Goal: Task Accomplishment & Management: Use online tool/utility

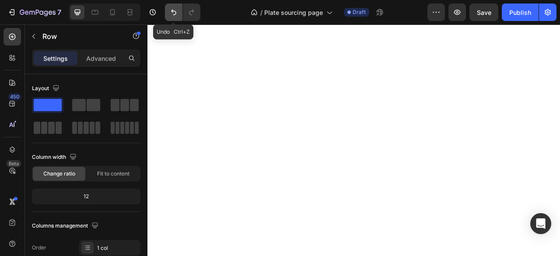
click at [173, 8] on icon "Undo/Redo" at bounding box center [173, 12] width 9 height 9
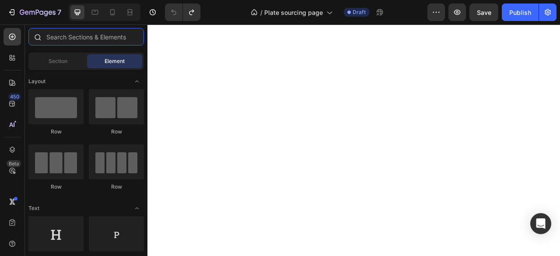
click at [92, 40] on input "text" at bounding box center [86, 37] width 116 height 18
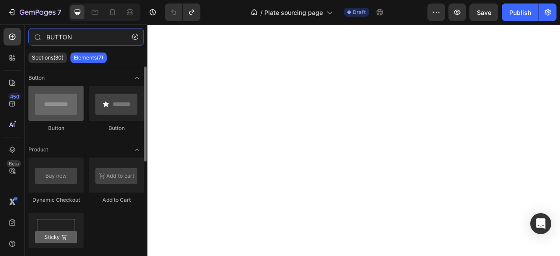
type input "BUTTON"
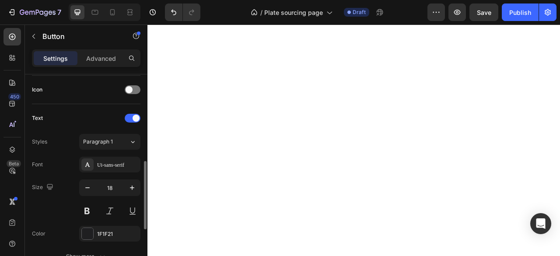
scroll to position [394, 0]
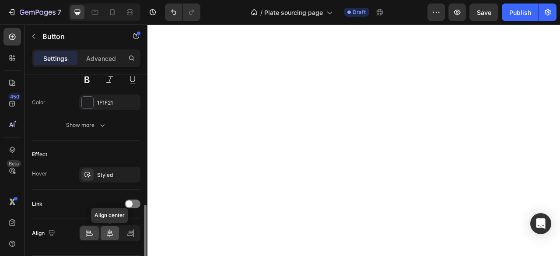
click at [110, 232] on icon at bounding box center [110, 233] width 6 height 8
click at [95, 231] on div at bounding box center [89, 233] width 19 height 14
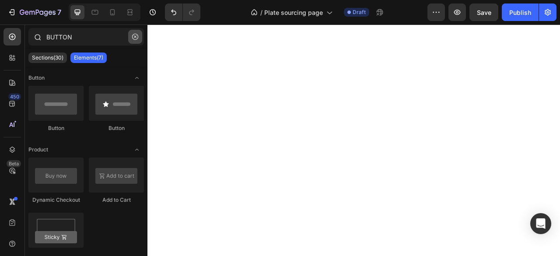
click at [135, 33] on button "button" at bounding box center [135, 37] width 14 height 14
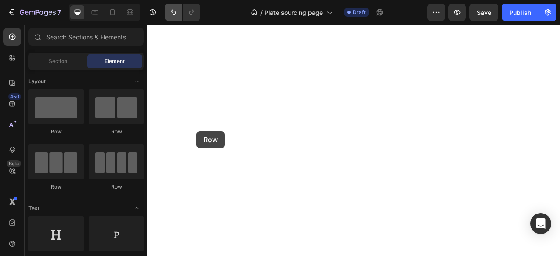
drag, startPoint x: 74, startPoint y: 103, endPoint x: 169, endPoint y: 20, distance: 125.9
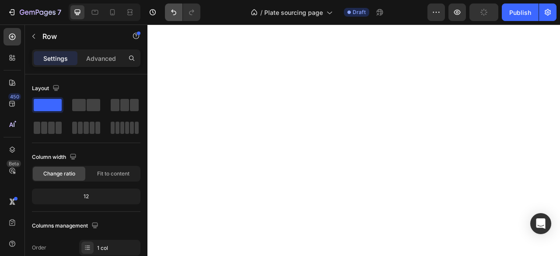
click at [171, 18] on button "Undo/Redo" at bounding box center [174, 13] width 18 height 18
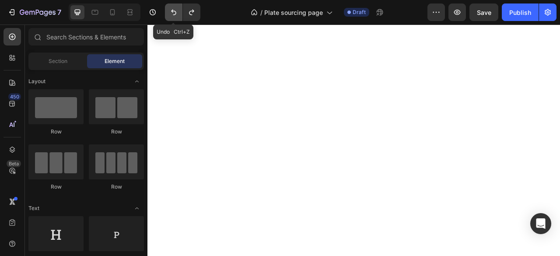
click at [171, 18] on button "Undo/Redo" at bounding box center [174, 13] width 18 height 18
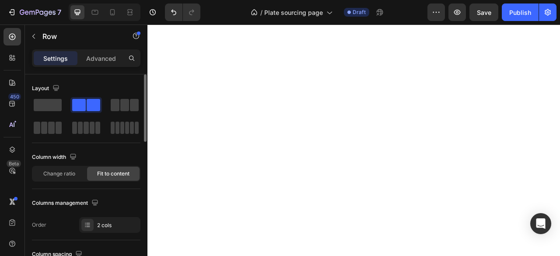
click at [54, 96] on div "Layout" at bounding box center [86, 108] width 109 height 54
click at [54, 100] on span at bounding box center [48, 105] width 28 height 12
click at [56, 102] on span at bounding box center [48, 105] width 28 height 12
click at [44, 99] on span at bounding box center [48, 105] width 28 height 12
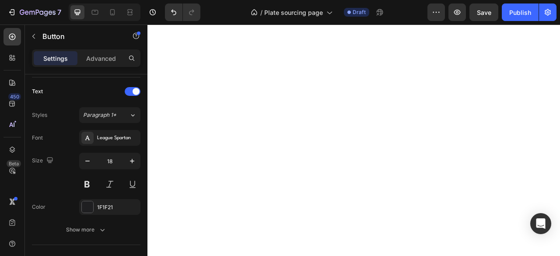
scroll to position [464, 0]
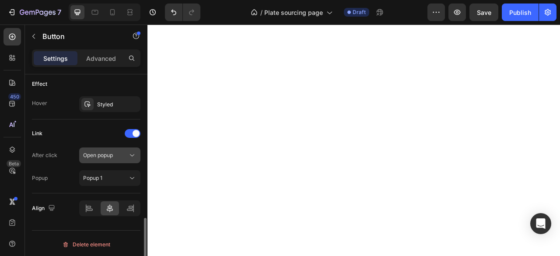
click at [119, 151] on div "Open popup" at bounding box center [105, 155] width 45 height 8
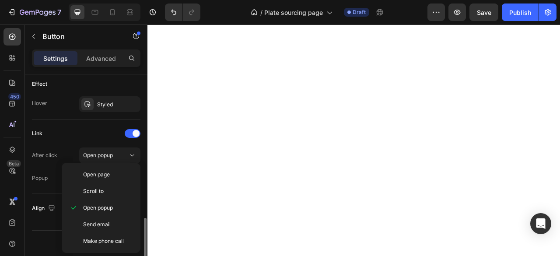
click at [97, 130] on div "Link" at bounding box center [86, 134] width 109 height 14
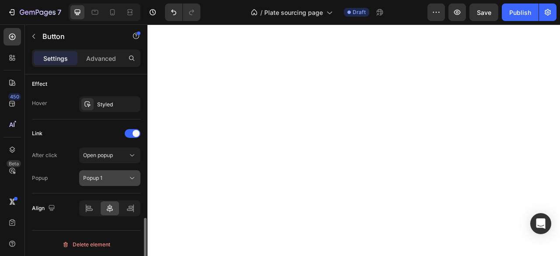
click at [109, 176] on div "Popup 1" at bounding box center [105, 178] width 45 height 8
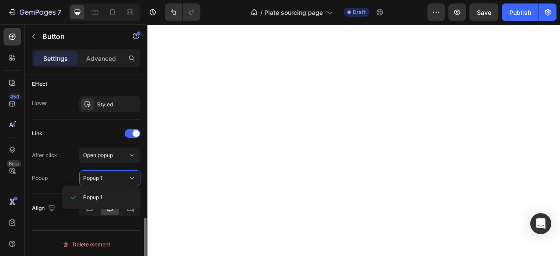
click at [79, 130] on div "Link" at bounding box center [86, 134] width 109 height 14
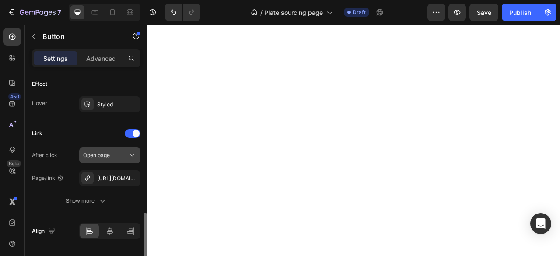
click at [103, 156] on span "Open page" at bounding box center [96, 155] width 27 height 7
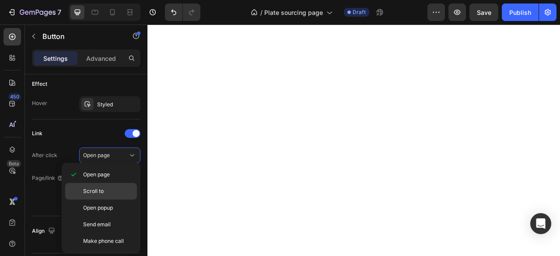
click at [102, 207] on span "Open popup" at bounding box center [98, 208] width 30 height 8
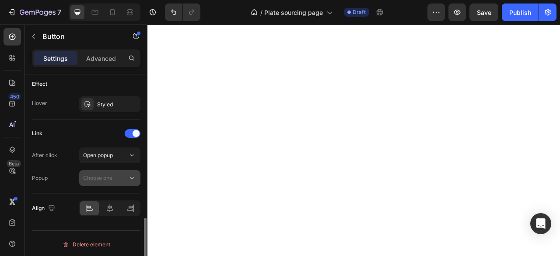
click at [109, 174] on span "Choose one" at bounding box center [97, 178] width 29 height 8
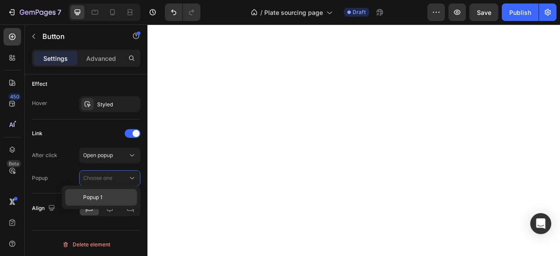
click at [109, 198] on p "Popup 1" at bounding box center [108, 197] width 50 height 8
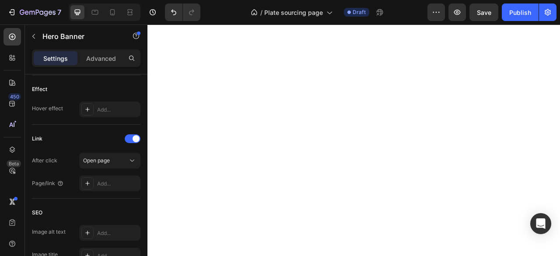
scroll to position [0, 0]
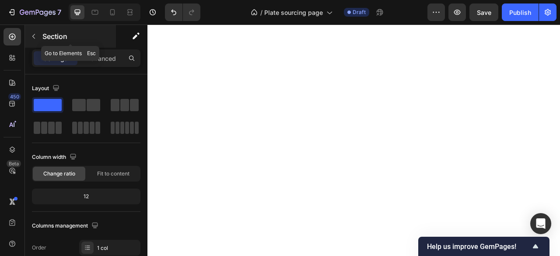
click at [32, 36] on icon "button" at bounding box center [33, 36] width 7 height 7
click at [29, 35] on button "button" at bounding box center [34, 36] width 14 height 14
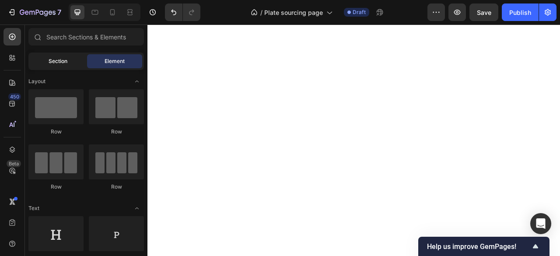
click at [55, 63] on span "Section" at bounding box center [58, 61] width 19 height 8
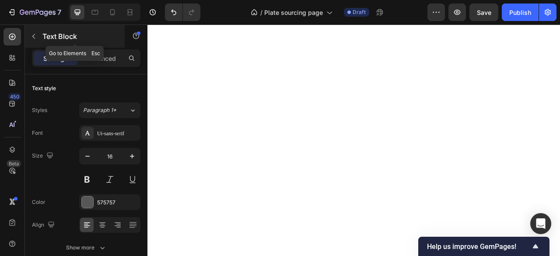
click at [32, 37] on icon "button" at bounding box center [33, 36] width 7 height 7
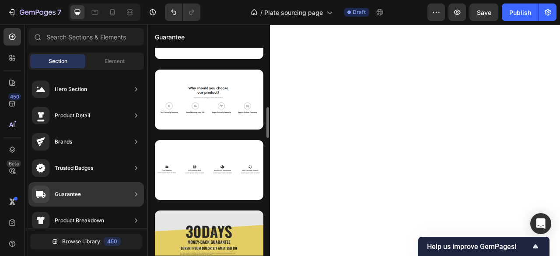
scroll to position [316, 0]
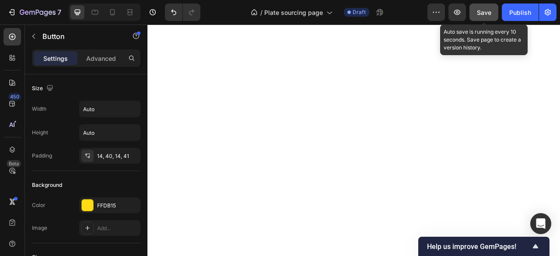
click at [496, 7] on button "Save" at bounding box center [484, 13] width 29 height 18
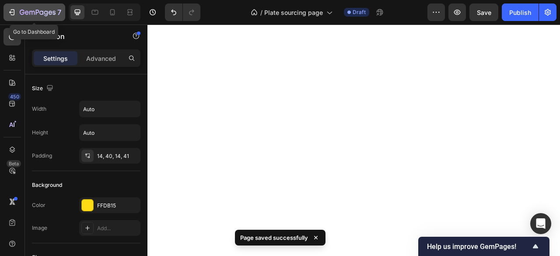
click at [9, 11] on icon "button" at bounding box center [11, 12] width 9 height 9
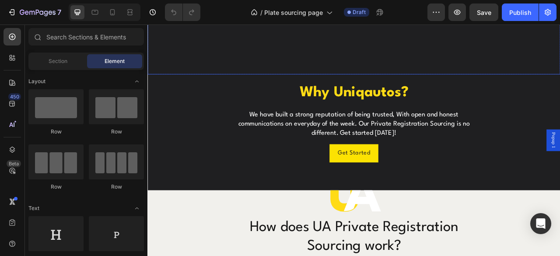
scroll to position [350, 0]
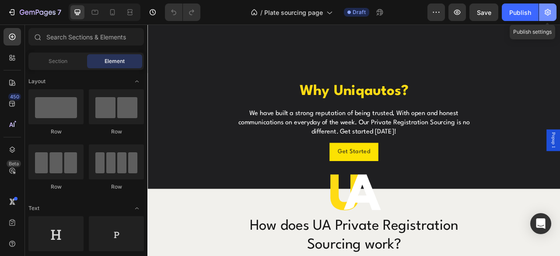
click at [545, 10] on icon "button" at bounding box center [548, 12] width 9 height 9
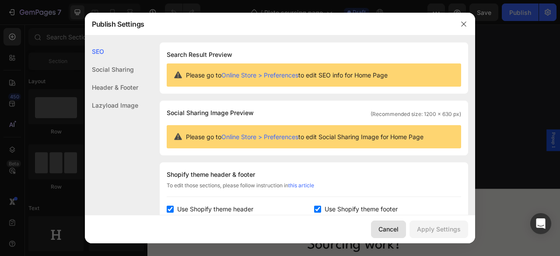
click at [390, 232] on div "Cancel" at bounding box center [389, 229] width 20 height 9
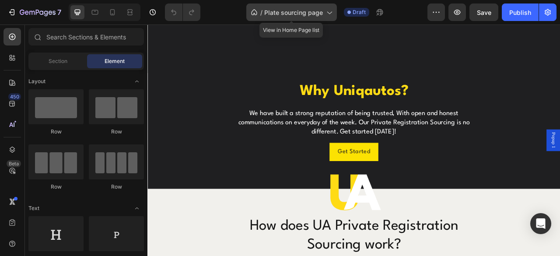
click at [258, 14] on icon at bounding box center [254, 12] width 9 height 9
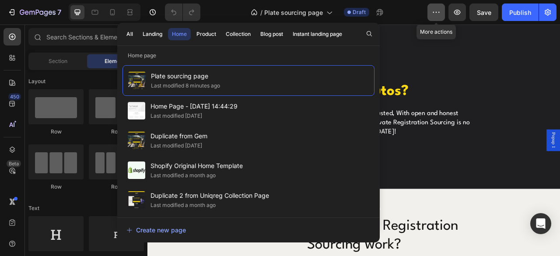
click at [437, 14] on icon "button" at bounding box center [436, 12] width 9 height 9
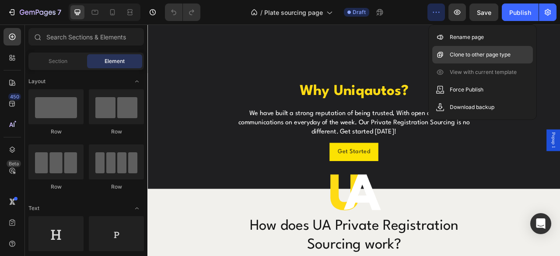
click at [450, 52] on p "Clone to other page type" at bounding box center [480, 54] width 61 height 9
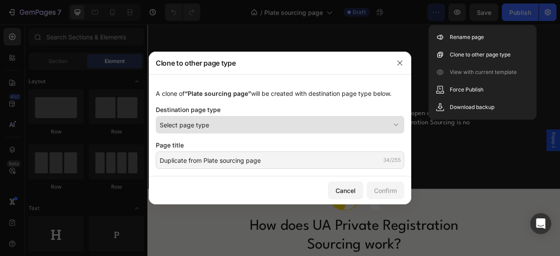
click at [237, 130] on button "Select page type" at bounding box center [280, 125] width 249 height 18
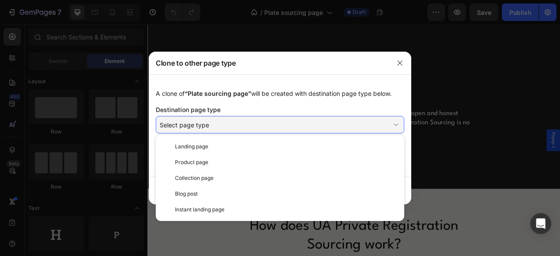
click at [238, 144] on div "Landing page" at bounding box center [286, 147] width 222 height 8
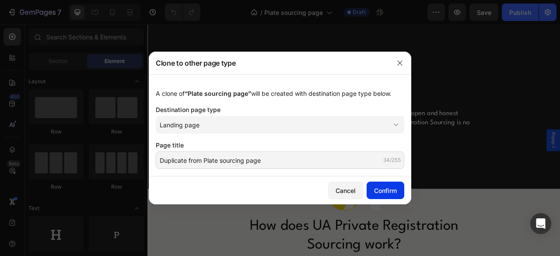
click at [374, 191] on div "Confirm" at bounding box center [385, 190] width 23 height 9
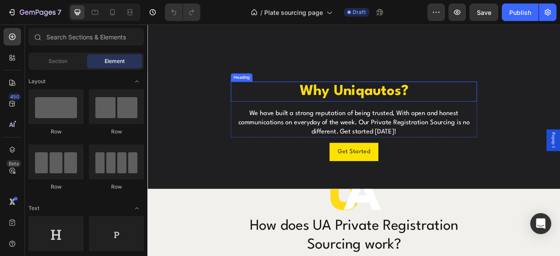
click at [394, 97] on h2 "Why Uniqautos?" at bounding box center [409, 109] width 313 height 25
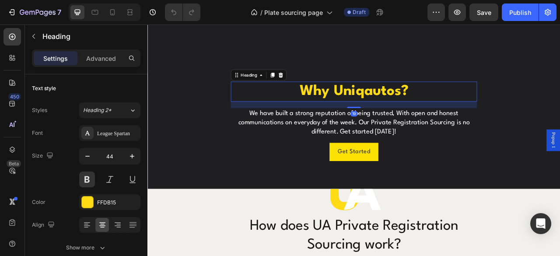
click at [472, 99] on h2 "Why Uniqautos?" at bounding box center [409, 109] width 313 height 25
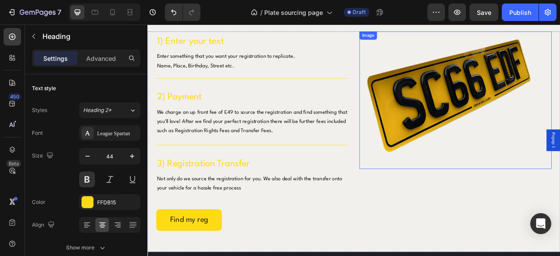
scroll to position [744, 0]
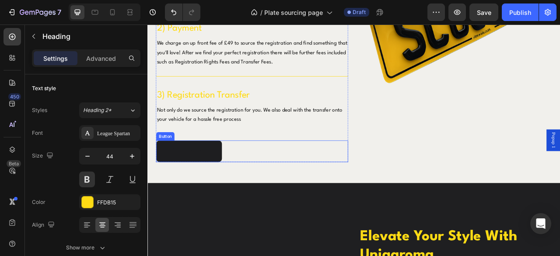
click at [227, 183] on link "Find my reg" at bounding box center [200, 186] width 84 height 28
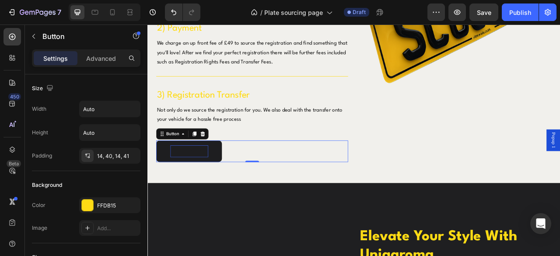
click at [223, 185] on p "Find my reg" at bounding box center [200, 185] width 48 height 15
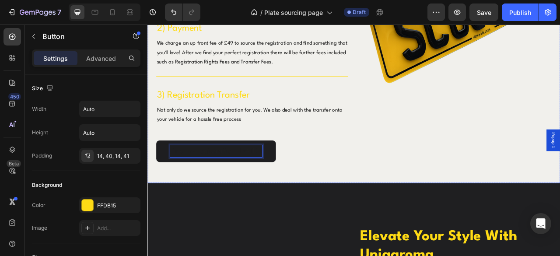
click at [404, 194] on div "1) Enter your text Heading Enter something that you want your registration to r…" at bounding box center [410, 86] width 525 height 281
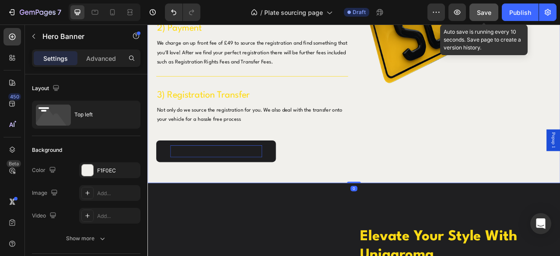
click at [483, 12] on span "Save" at bounding box center [484, 12] width 14 height 7
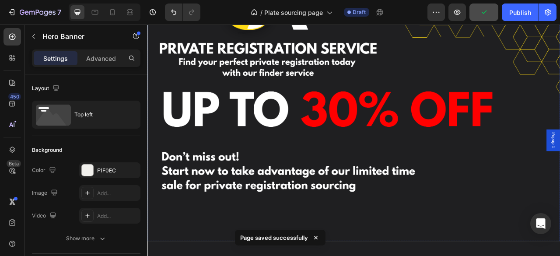
scroll to position [0, 0]
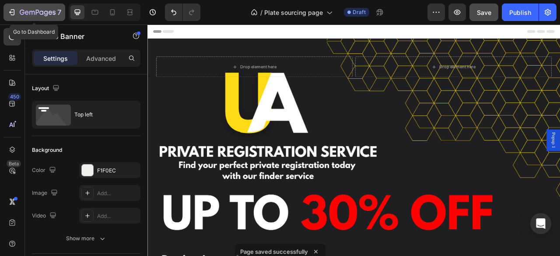
click at [10, 12] on icon "button" at bounding box center [11, 12] width 4 height 3
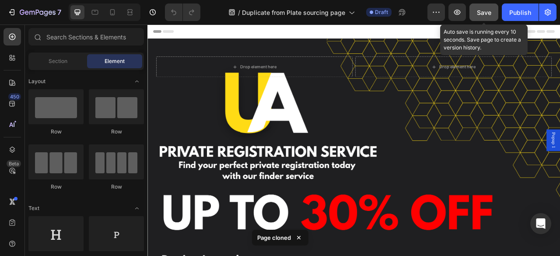
click at [476, 17] on button "Save" at bounding box center [484, 13] width 29 height 18
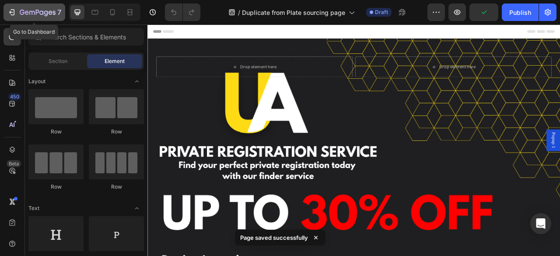
click at [12, 14] on icon "button" at bounding box center [13, 12] width 4 height 6
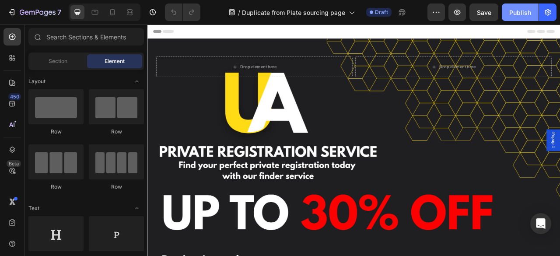
click at [524, 12] on div "Publish" at bounding box center [521, 12] width 22 height 9
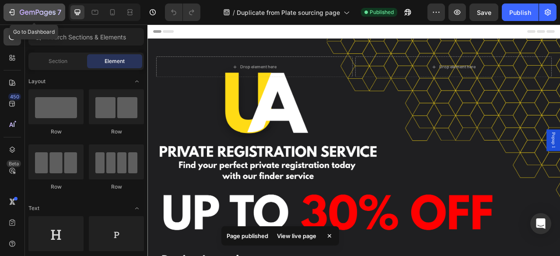
click at [10, 9] on icon "button" at bounding box center [11, 12] width 9 height 9
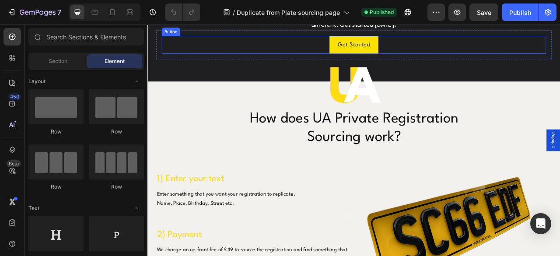
scroll to position [306, 0]
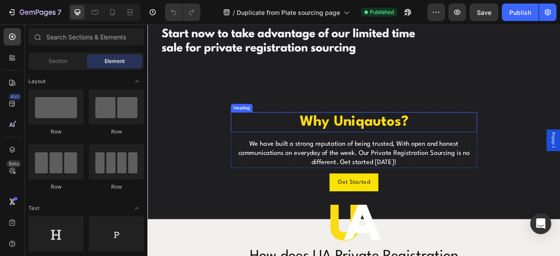
click at [423, 137] on h2 "Why Uniqautos?" at bounding box center [409, 148] width 313 height 25
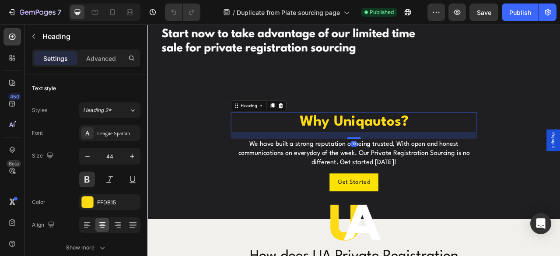
click at [387, 147] on h2 "Why Uniqautos?" at bounding box center [409, 148] width 313 height 25
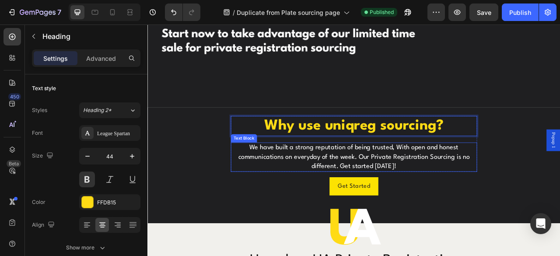
click at [388, 200] on p "We have built a strong reputation of being trusted, With open and honest commun…" at bounding box center [410, 193] width 312 height 35
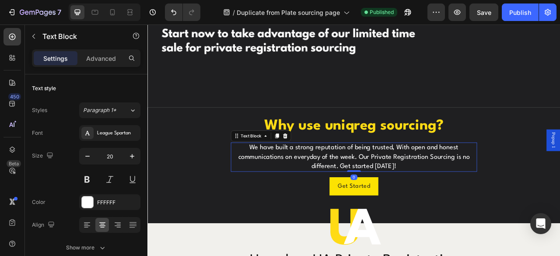
click at [389, 197] on p "We have built a strong reputation of being trusted, With open and honest commun…" at bounding box center [410, 193] width 312 height 35
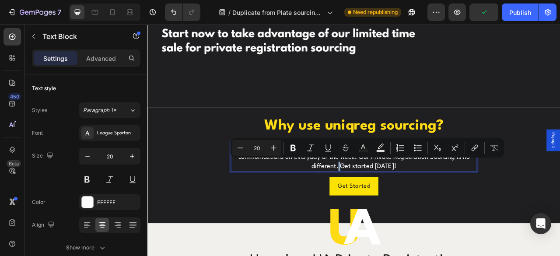
click at [389, 197] on p "We have built a strong reputation of being trusted, With open and honest commun…" at bounding box center [410, 193] width 312 height 35
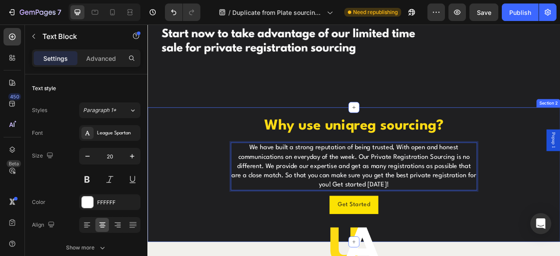
click at [560, 145] on div "Why use uniqreg sourcing? Heading We have built a strong reputation of being tr…" at bounding box center [409, 207] width 503 height 132
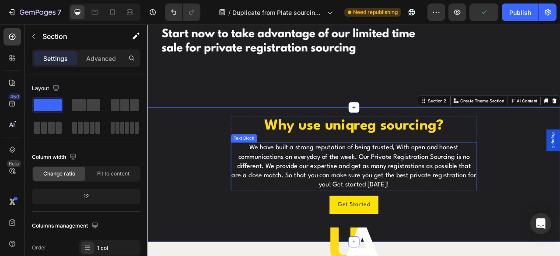
click at [440, 221] on p "We have built a strong reputation of being trusted, With open and honest commun…" at bounding box center [410, 205] width 312 height 59
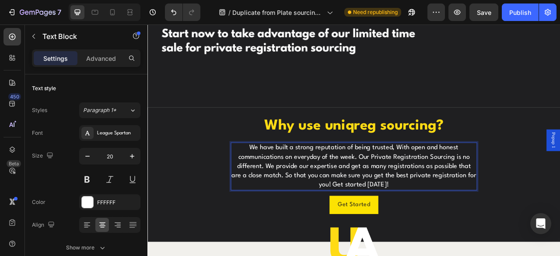
click at [560, 141] on div "Why use uniqreg sourcing? Heading We have built a strong reputation of being tr…" at bounding box center [409, 207] width 503 height 132
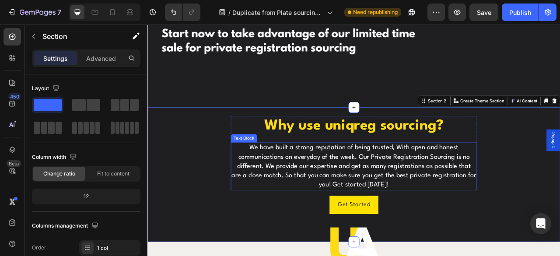
click at [440, 223] on p "We have built a strong reputation of being trusted, With open and honest commun…" at bounding box center [410, 205] width 312 height 59
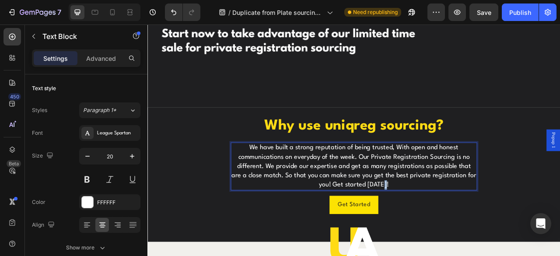
click at [437, 223] on p "We have built a strong reputation of being trusted, With open and honest commun…" at bounding box center [410, 205] width 312 height 59
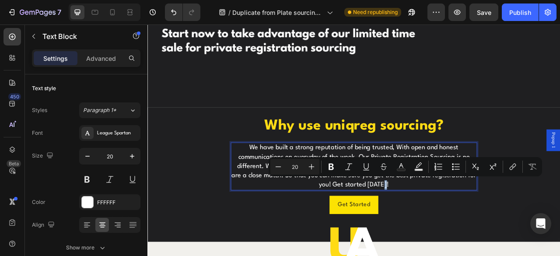
click at [437, 223] on p "We have built a strong reputation of being trusted, With open and honest commun…" at bounding box center [410, 205] width 312 height 59
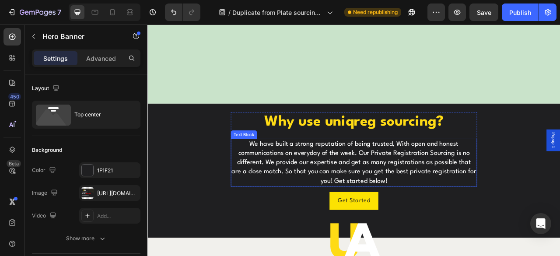
scroll to position [438, 0]
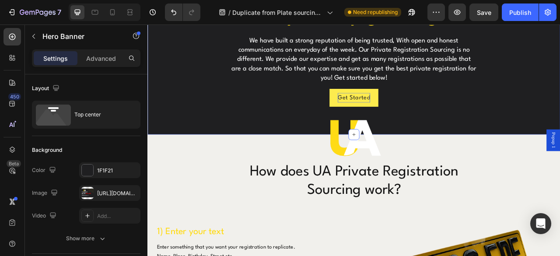
click at [424, 120] on p "Get Started" at bounding box center [411, 118] width 42 height 13
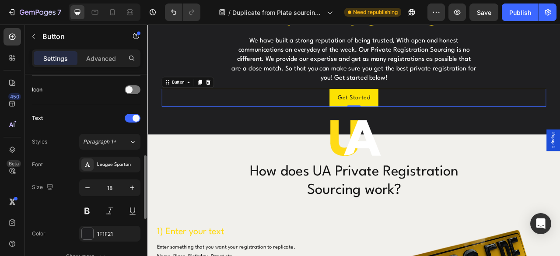
scroll to position [306, 0]
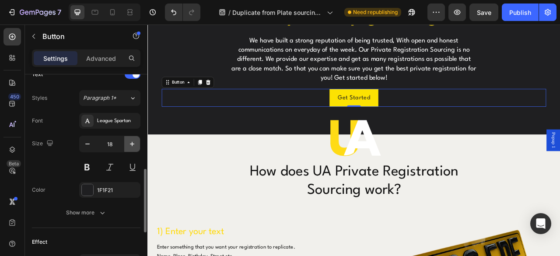
click at [134, 141] on icon "button" at bounding box center [132, 144] width 9 height 9
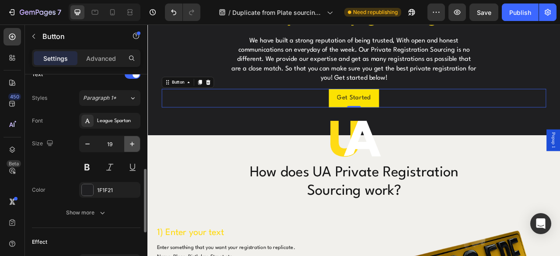
click at [134, 141] on icon "button" at bounding box center [132, 144] width 9 height 9
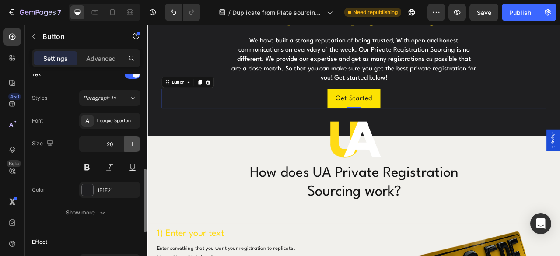
click at [134, 141] on icon "button" at bounding box center [132, 144] width 9 height 9
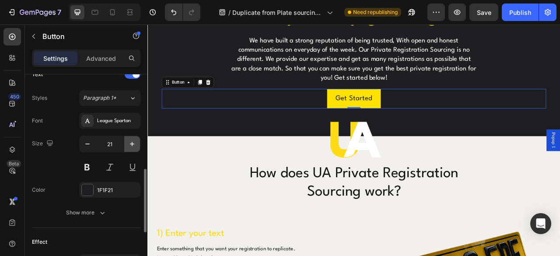
click at [134, 141] on icon "button" at bounding box center [132, 144] width 9 height 9
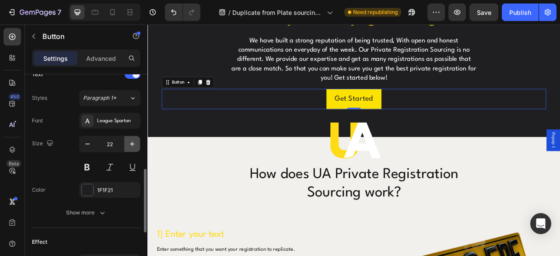
click at [134, 141] on icon "button" at bounding box center [132, 144] width 9 height 9
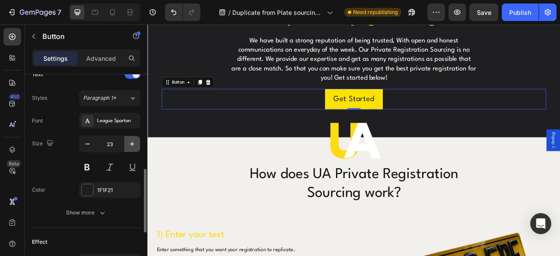
click at [134, 141] on icon "button" at bounding box center [132, 144] width 9 height 9
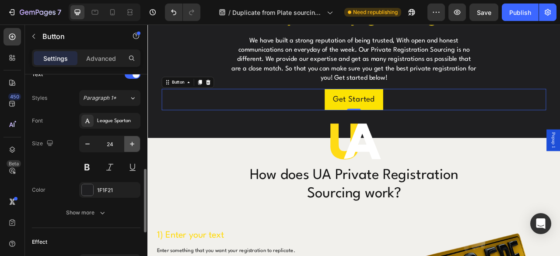
click at [134, 141] on icon "button" at bounding box center [132, 144] width 9 height 9
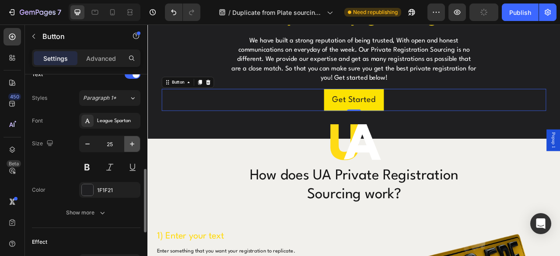
click at [134, 141] on icon "button" at bounding box center [132, 144] width 9 height 9
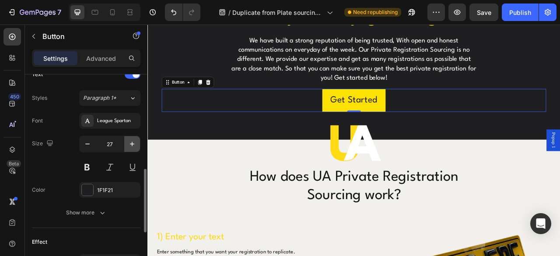
click at [134, 141] on icon "button" at bounding box center [132, 144] width 9 height 9
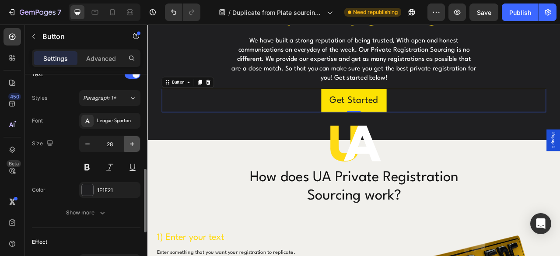
click at [134, 141] on icon "button" at bounding box center [132, 144] width 9 height 9
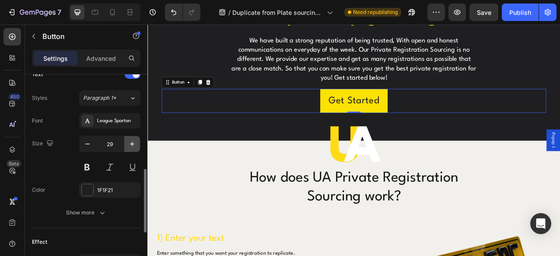
click at [134, 141] on icon "button" at bounding box center [132, 144] width 9 height 9
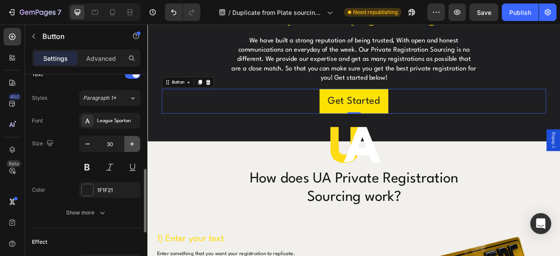
click at [134, 141] on icon "button" at bounding box center [132, 144] width 9 height 9
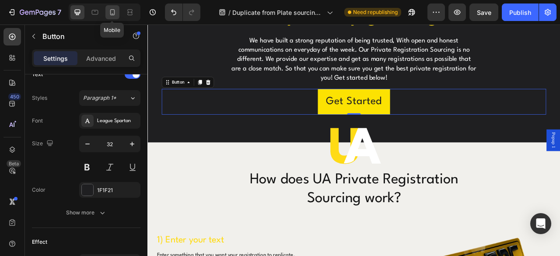
click at [116, 15] on icon at bounding box center [112, 12] width 9 height 9
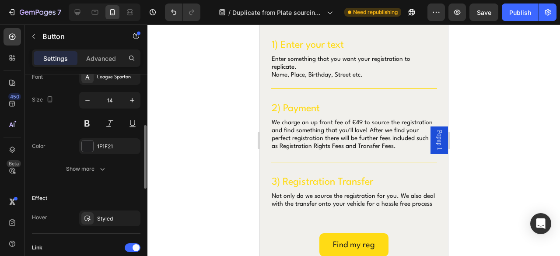
scroll to position [306, 0]
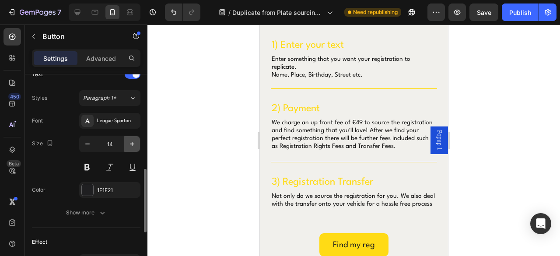
click at [128, 143] on icon "button" at bounding box center [132, 144] width 9 height 9
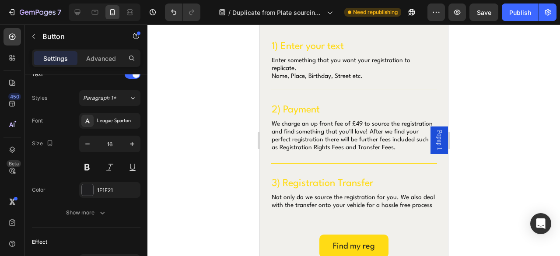
type input "17"
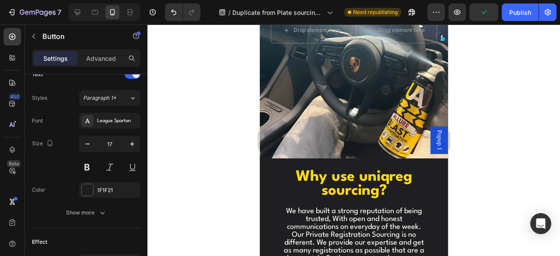
scroll to position [0, 0]
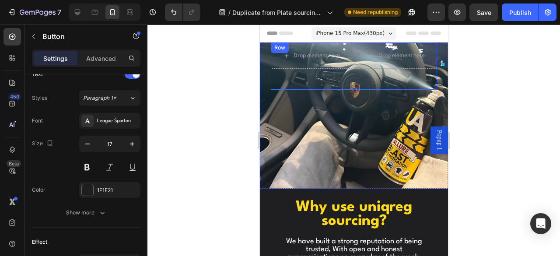
click at [327, 103] on div "Drop element here Drop element here Row Row" at bounding box center [354, 115] width 166 height 146
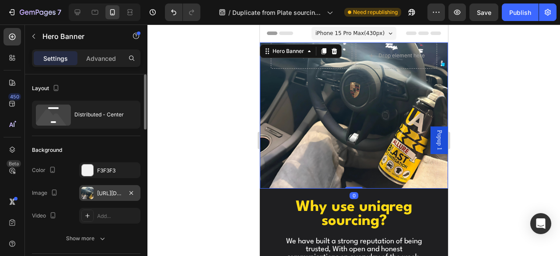
click at [107, 191] on div "https://cdn.shopify.com/s/files/1/0901/8808/7675/files/gempages_577789555206259…" at bounding box center [109, 194] width 25 height 8
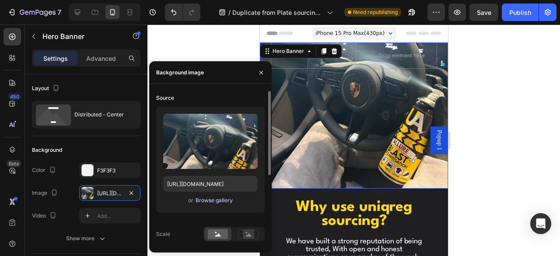
click at [211, 201] on div "Browse gallery" at bounding box center [214, 201] width 37 height 8
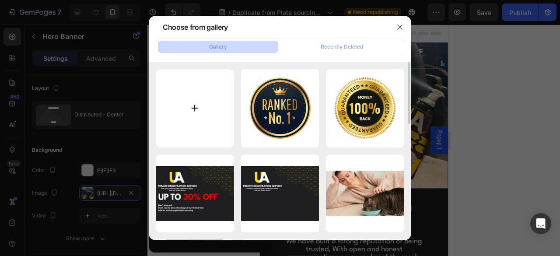
click at [204, 128] on input "file" at bounding box center [195, 108] width 78 height 78
type input "C:\fakepath\PRIVATE REGISTRATION SERVICE (500 x 500 px).png"
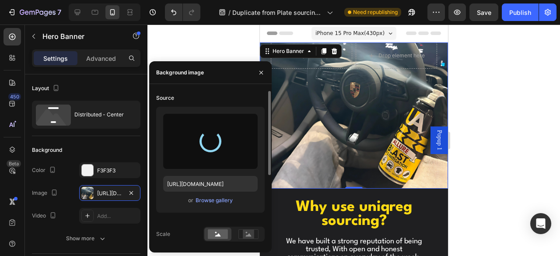
type input "[URL][DOMAIN_NAME]"
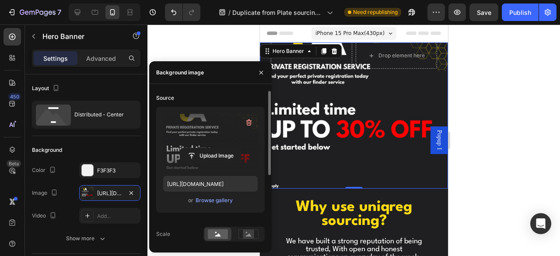
click at [480, 116] on div at bounding box center [354, 141] width 413 height 232
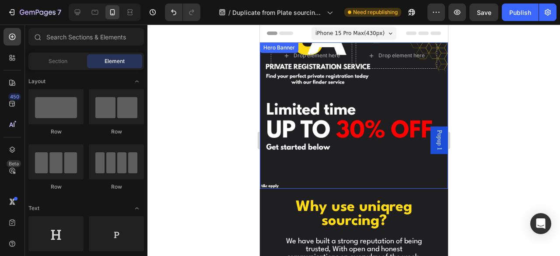
click at [360, 120] on div "Drop element here Drop element here Row Row" at bounding box center [354, 115] width 166 height 146
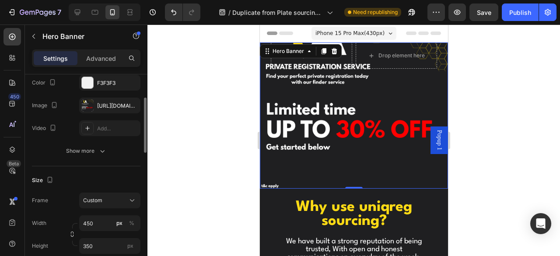
scroll to position [175, 0]
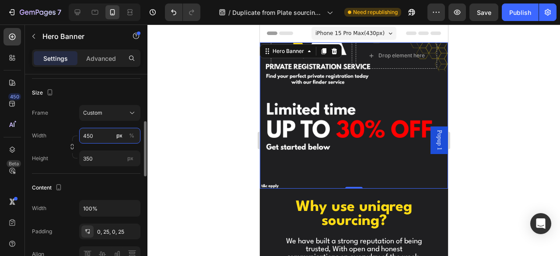
click at [98, 141] on input "450" at bounding box center [109, 136] width 61 height 16
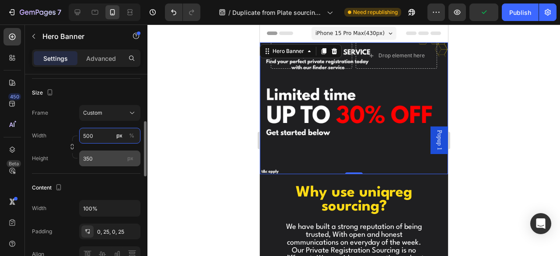
type input "500"
click at [100, 155] on input "350" at bounding box center [109, 159] width 61 height 16
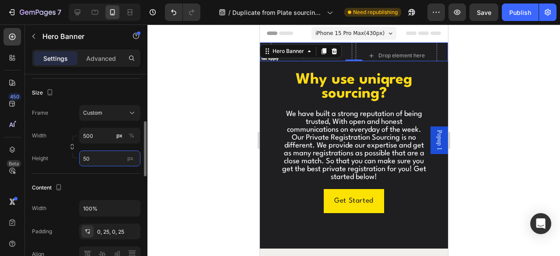
type input "500"
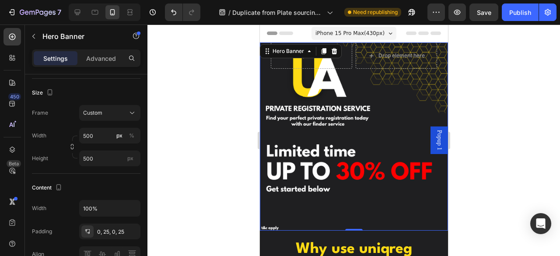
click at [560, 115] on div at bounding box center [354, 141] width 413 height 232
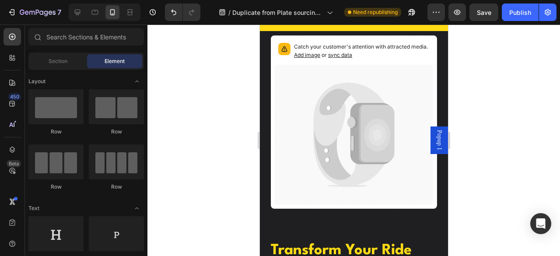
scroll to position [1620, 0]
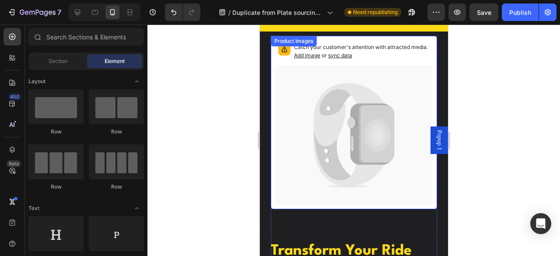
click at [367, 119] on icon at bounding box center [377, 135] width 26 height 33
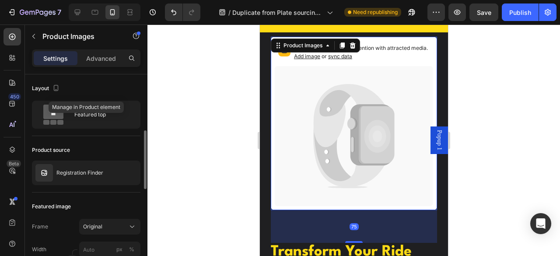
scroll to position [44, 0]
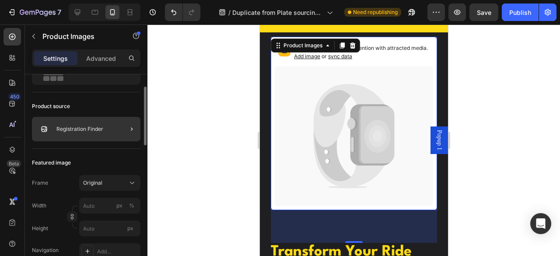
click at [116, 129] on div at bounding box center [128, 129] width 25 height 25
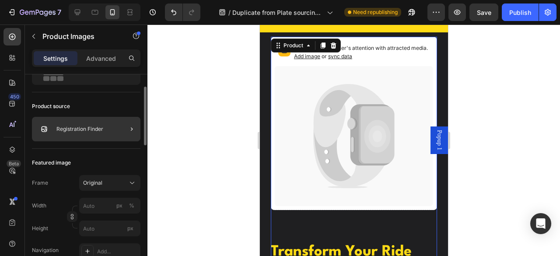
scroll to position [0, 0]
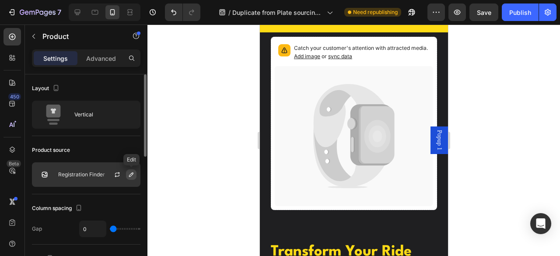
click at [131, 174] on icon "button" at bounding box center [131, 174] width 7 height 7
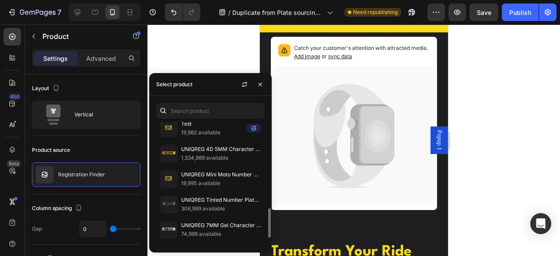
scroll to position [394, 0]
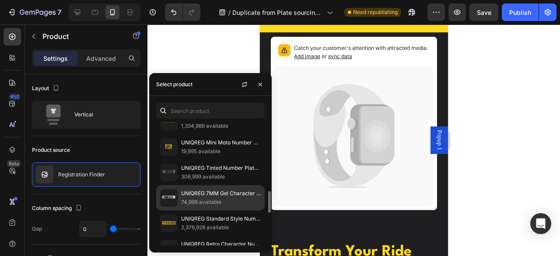
click at [223, 189] on p "UNIQREG 7MM Gel Character Number Plate Set" at bounding box center [221, 193] width 80 height 9
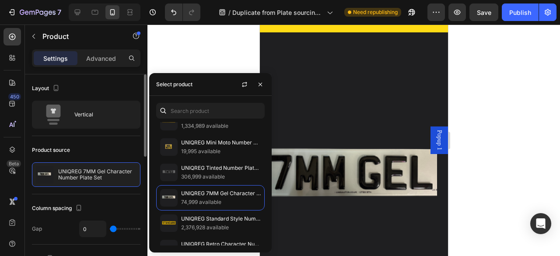
click at [111, 150] on div "Product source" at bounding box center [86, 150] width 109 height 14
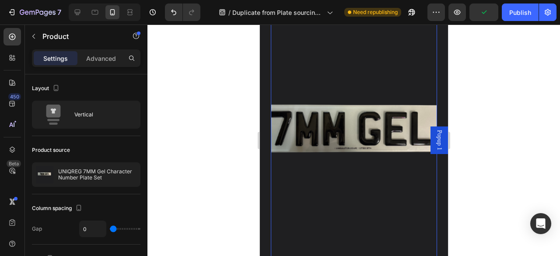
scroll to position [1663, 0]
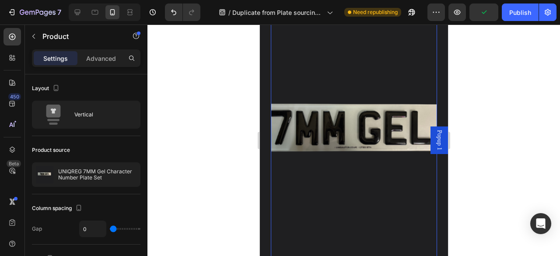
click at [360, 154] on img at bounding box center [354, 140] width 166 height 296
click at [359, 153] on img at bounding box center [354, 140] width 166 height 296
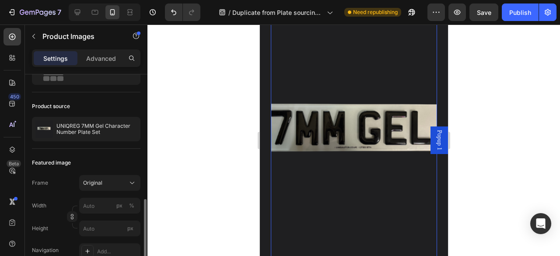
scroll to position [131, 0]
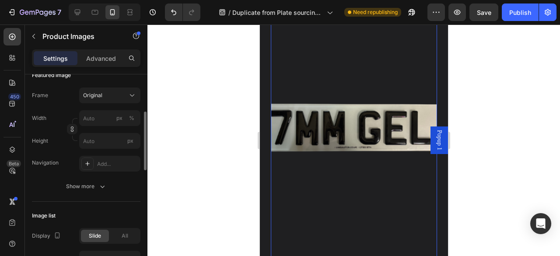
click at [109, 103] on div "Frame Original Width px % Height px" at bounding box center [86, 118] width 109 height 61
click at [110, 101] on button "Original" at bounding box center [109, 96] width 61 height 16
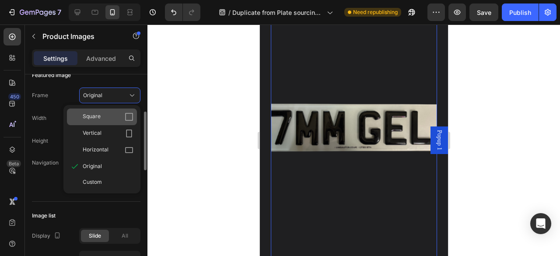
click at [111, 116] on div "Square" at bounding box center [108, 117] width 51 height 9
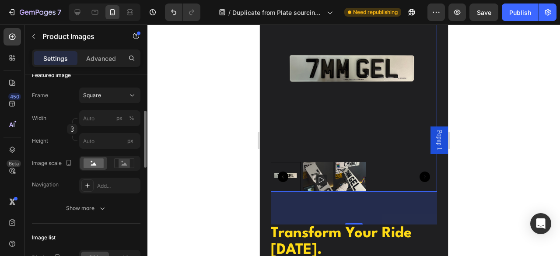
click at [202, 118] on div at bounding box center [354, 141] width 413 height 232
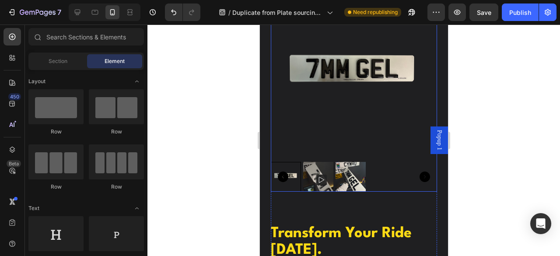
scroll to position [1594, 0]
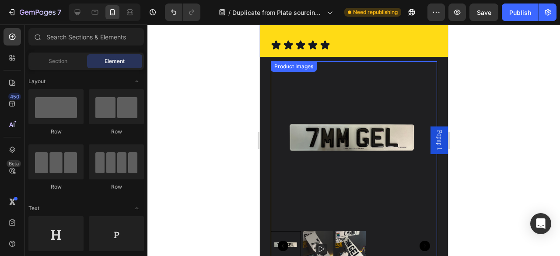
click at [516, 84] on div at bounding box center [354, 141] width 413 height 232
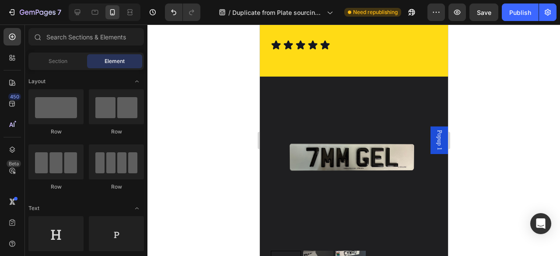
click at [435, 138] on span "Popup 1" at bounding box center [439, 140] width 9 height 20
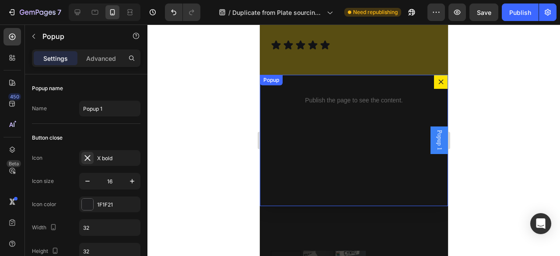
click at [437, 78] on icon "Dialog content" at bounding box center [440, 81] width 7 height 7
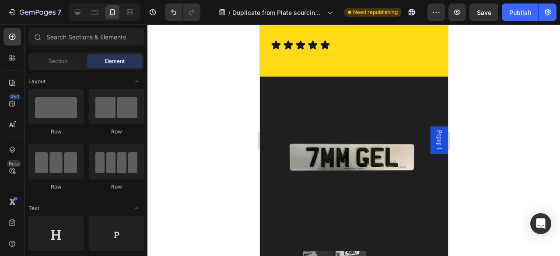
click at [435, 141] on span "Popup 1" at bounding box center [439, 140] width 9 height 20
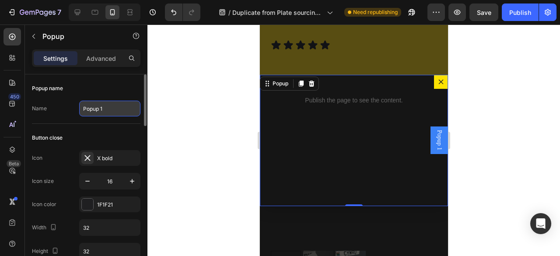
click at [104, 110] on input "Popup 1" at bounding box center [109, 109] width 61 height 16
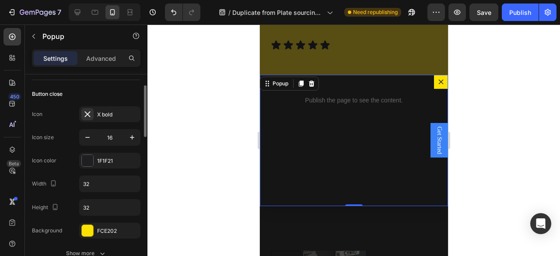
scroll to position [0, 0]
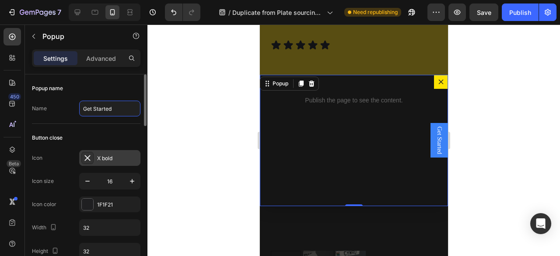
type input "Get Started"
click at [107, 162] on div "X bold" at bounding box center [117, 159] width 41 height 8
click at [111, 133] on div "Button close" at bounding box center [86, 138] width 109 height 14
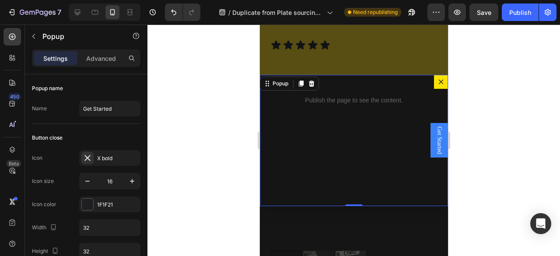
click at [435, 134] on span "Get Started" at bounding box center [439, 141] width 9 height 28
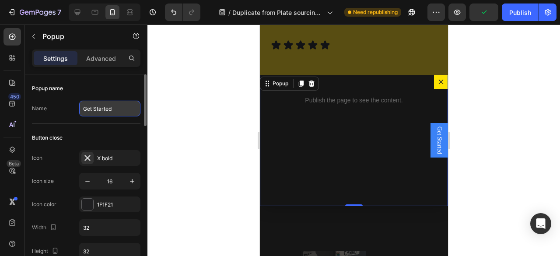
click at [99, 113] on input "Get Started" at bounding box center [109, 109] width 61 height 16
click at [110, 81] on div "Popup name" at bounding box center [86, 88] width 109 height 14
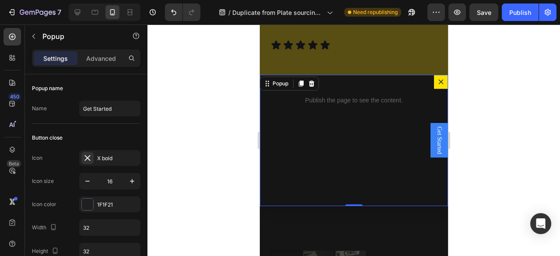
click at [434, 84] on button "Dialog content" at bounding box center [441, 82] width 14 height 14
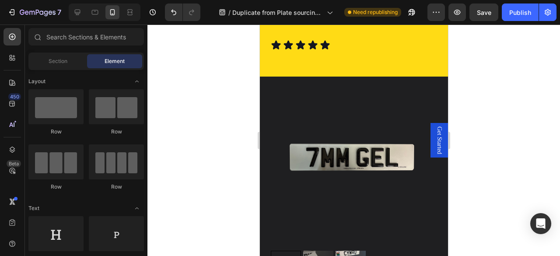
click at [435, 137] on span "Get Started" at bounding box center [439, 141] width 9 height 28
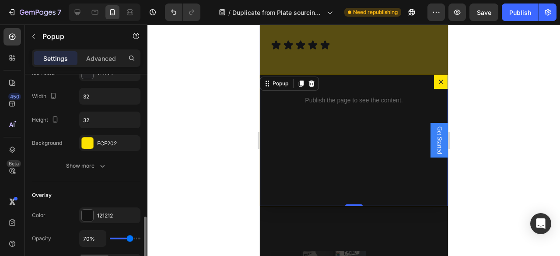
scroll to position [219, 0]
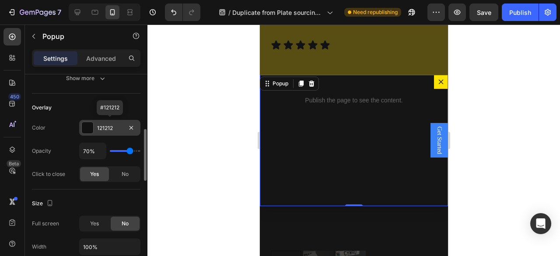
click at [109, 125] on div "121212" at bounding box center [109, 128] width 25 height 8
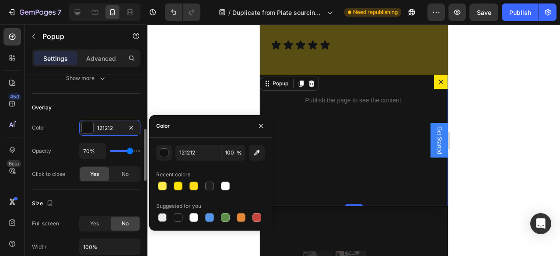
click at [97, 96] on div "Overlay Color 121212 Opacity 70% Click to close Yes No" at bounding box center [86, 142] width 109 height 96
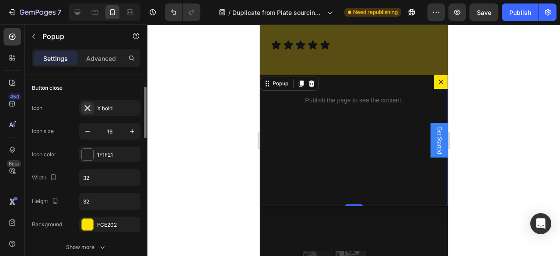
scroll to position [0, 0]
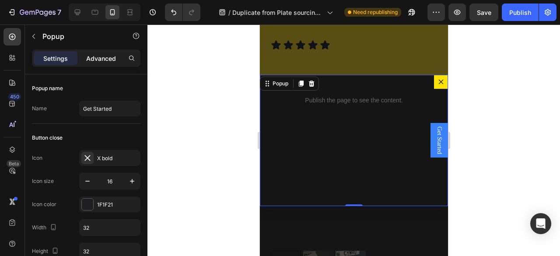
click at [99, 62] on p "Advanced" at bounding box center [101, 58] width 30 height 9
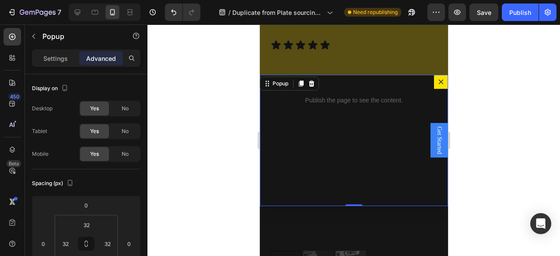
click at [440, 81] on button "Dialog content" at bounding box center [441, 82] width 14 height 14
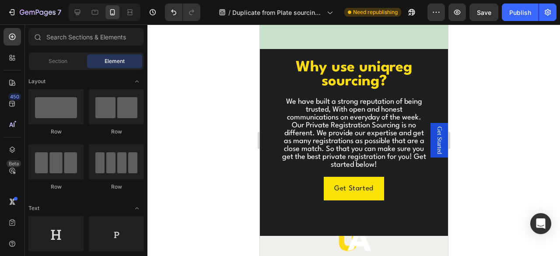
scroll to position [350, 0]
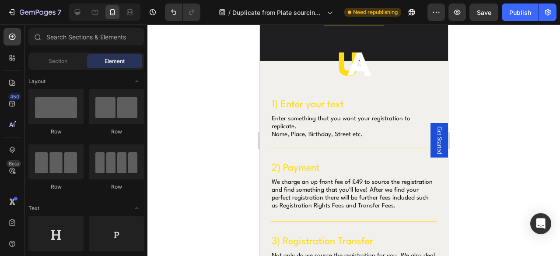
click at [435, 140] on span "Get Started" at bounding box center [439, 141] width 9 height 28
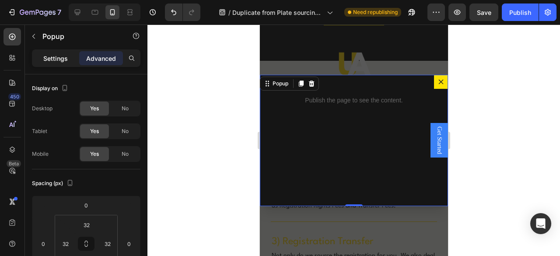
click at [56, 60] on p "Settings" at bounding box center [55, 58] width 25 height 9
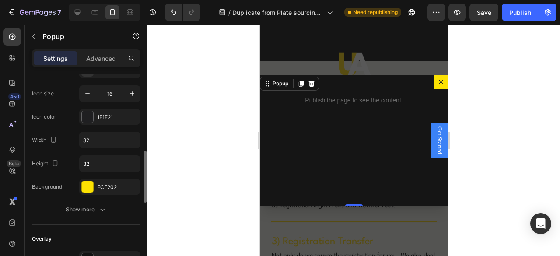
scroll to position [131, 0]
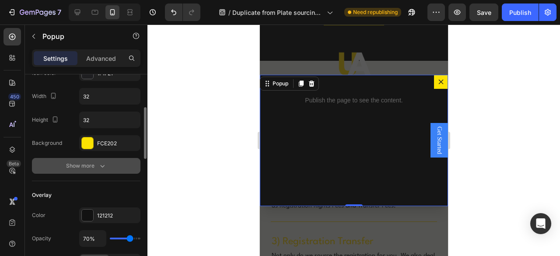
click at [101, 165] on icon "button" at bounding box center [102, 166] width 4 height 3
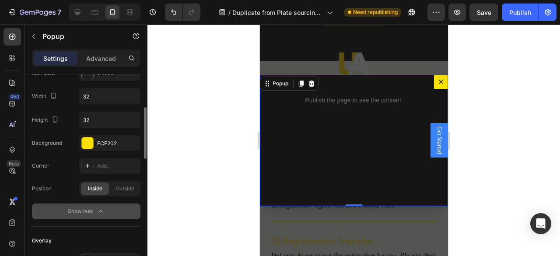
scroll to position [175, 0]
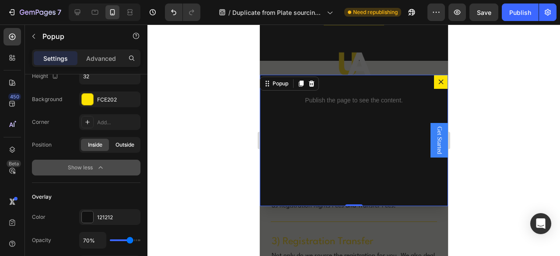
click at [116, 142] on span "Outside" at bounding box center [125, 145] width 19 height 8
click at [100, 142] on span "Inside" at bounding box center [95, 145] width 14 height 8
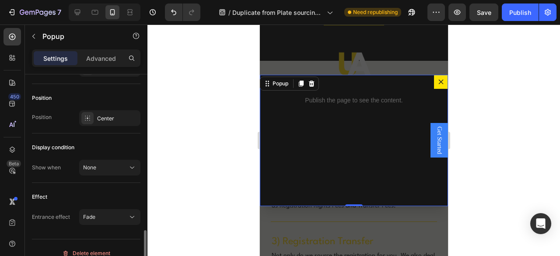
scroll to position [665, 0]
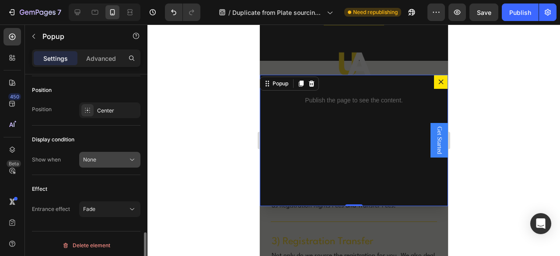
click at [109, 160] on div "None" at bounding box center [105, 160] width 45 height 8
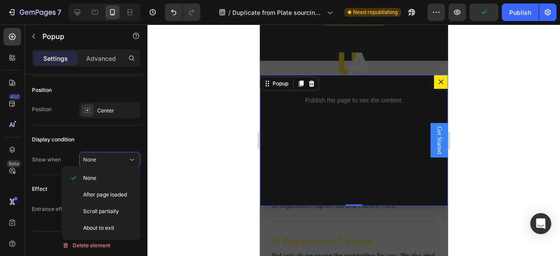
click at [108, 139] on div "Display condition" at bounding box center [86, 140] width 109 height 14
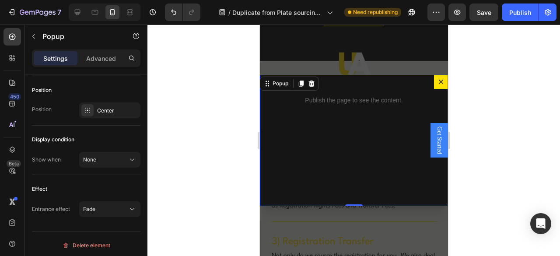
click at [434, 79] on button "Dialog content" at bounding box center [441, 82] width 14 height 14
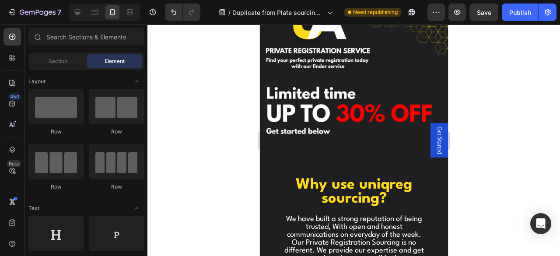
scroll to position [88, 0]
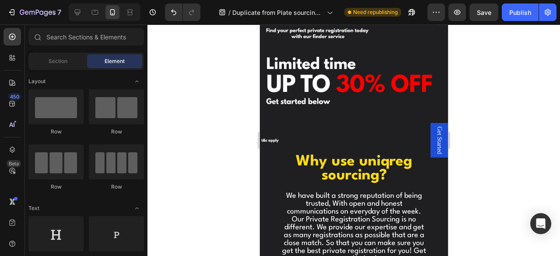
click at [435, 134] on span "Get Started" at bounding box center [439, 141] width 9 height 28
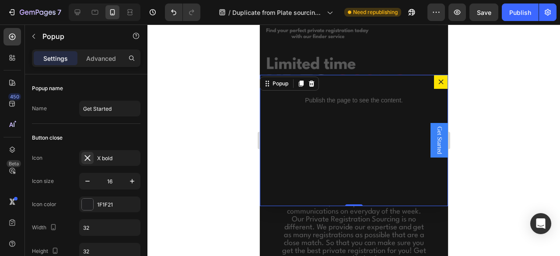
click at [439, 82] on icon "Dialog content" at bounding box center [441, 81] width 5 height 5
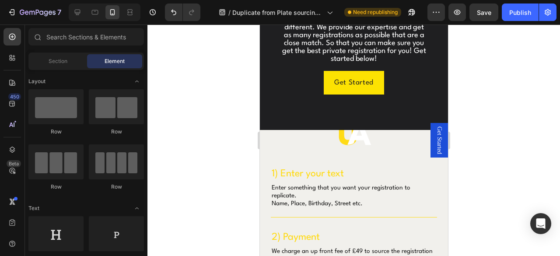
scroll to position [263, 0]
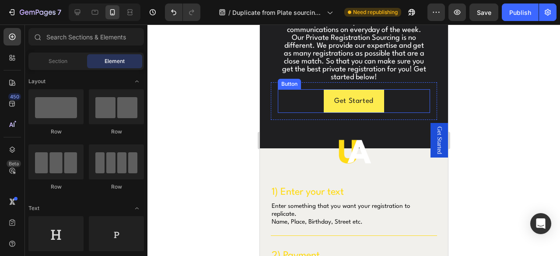
click at [373, 97] on link "Get Started" at bounding box center [354, 101] width 60 height 24
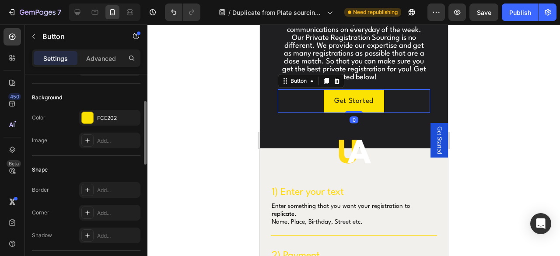
scroll to position [131, 0]
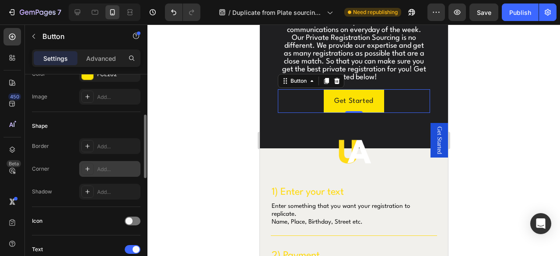
click at [107, 167] on div "Add..." at bounding box center [117, 169] width 41 height 8
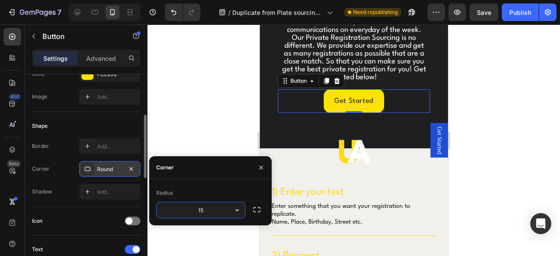
type input "1"
type input "10"
click at [198, 134] on div at bounding box center [354, 141] width 413 height 232
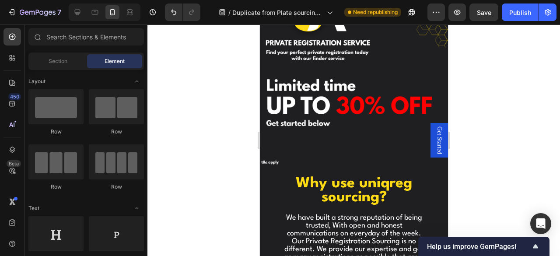
scroll to position [0, 0]
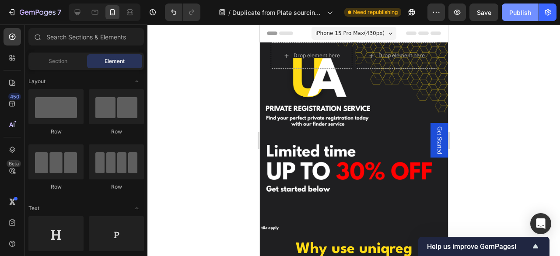
click at [523, 17] on button "Publish" at bounding box center [520, 13] width 37 height 18
click at [81, 10] on icon at bounding box center [77, 12] width 9 height 9
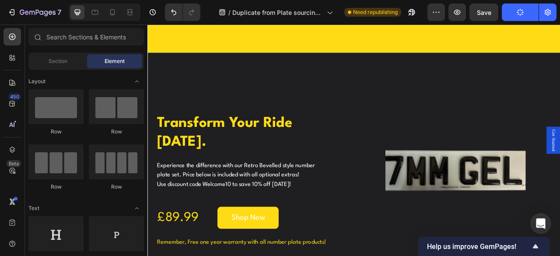
scroll to position [1620, 0]
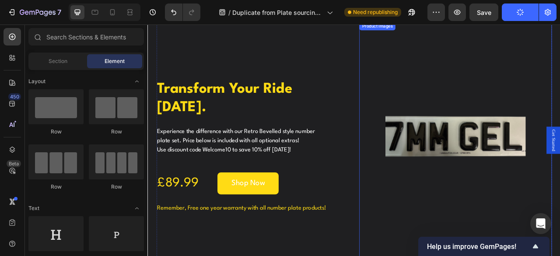
click at [526, 165] on img at bounding box center [539, 179] width 179 height 317
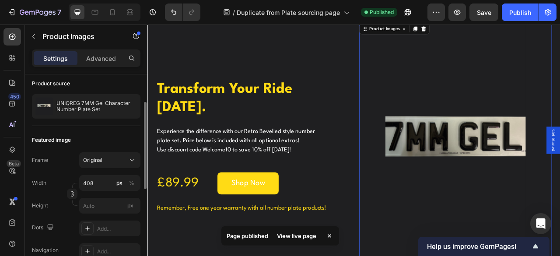
scroll to position [0, 0]
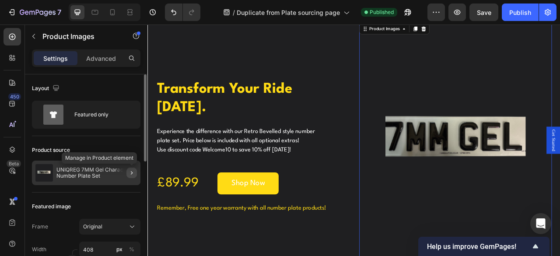
click at [132, 173] on icon "button" at bounding box center [131, 172] width 7 height 7
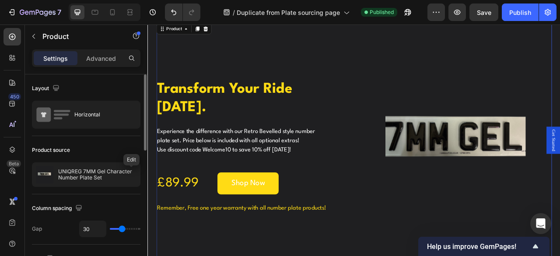
click at [0, 0] on icon "button" at bounding box center [0, 0] width 0 height 0
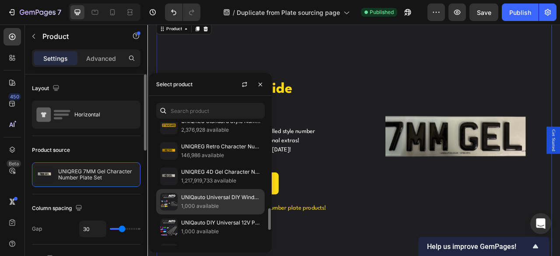
scroll to position [448, 0]
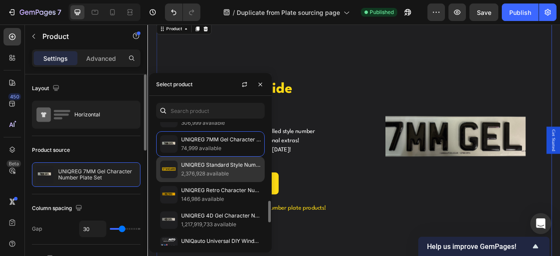
click at [250, 162] on p "UNIQREG Standard Style Number Plate Set" at bounding box center [221, 165] width 80 height 9
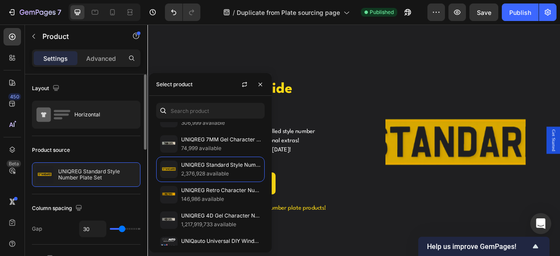
click at [105, 137] on div "Product source UNIQREG Standard Style Number Plate Set" at bounding box center [86, 165] width 109 height 58
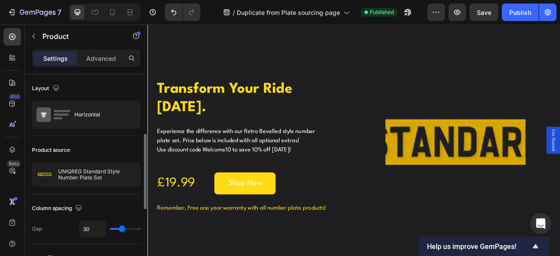
scroll to position [44, 0]
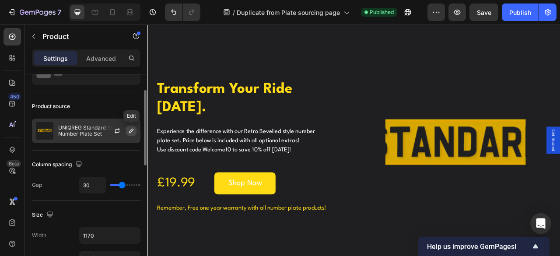
click at [131, 130] on icon "button" at bounding box center [131, 130] width 7 height 7
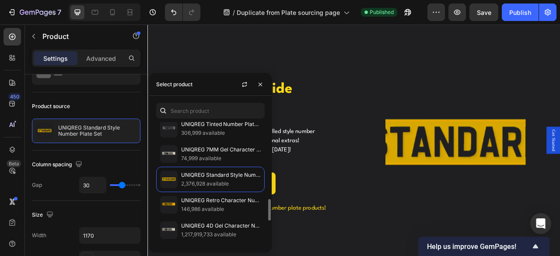
scroll to position [482, 0]
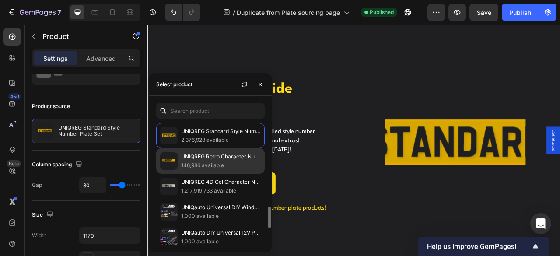
click at [219, 162] on p "146,986 available" at bounding box center [221, 165] width 80 height 9
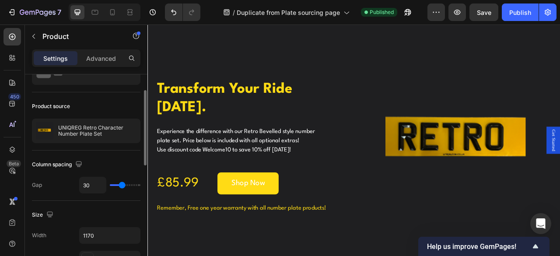
click at [117, 105] on div "Product source" at bounding box center [86, 106] width 109 height 14
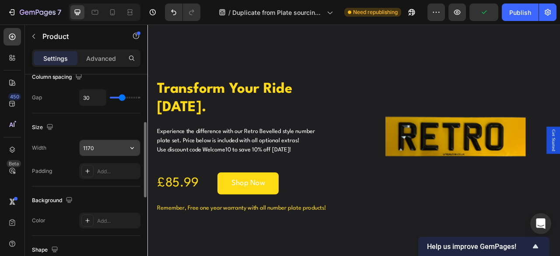
click at [115, 145] on input "1170" at bounding box center [110, 148] width 60 height 16
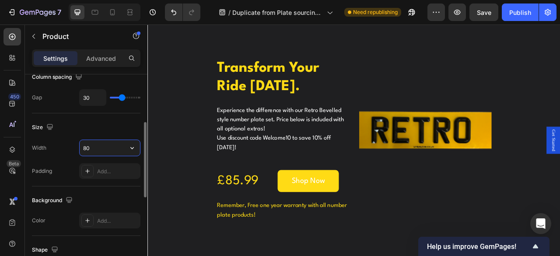
type input "8"
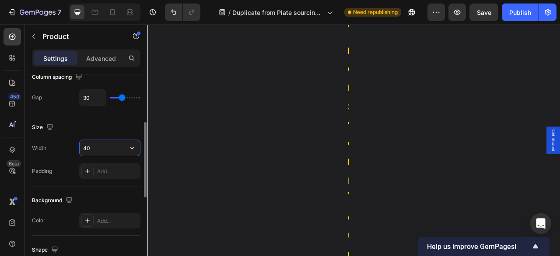
type input "4"
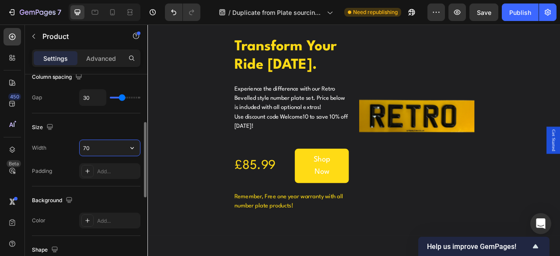
type input "7"
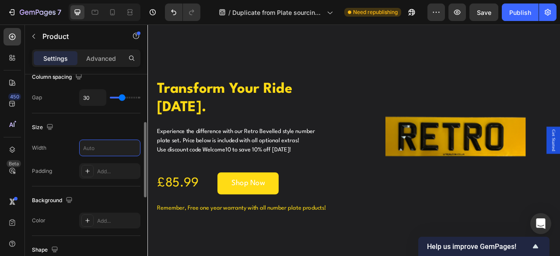
click at [116, 120] on div "Size" at bounding box center [86, 127] width 109 height 14
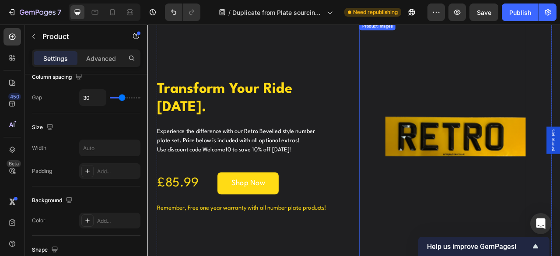
click at [468, 148] on img at bounding box center [539, 179] width 179 height 317
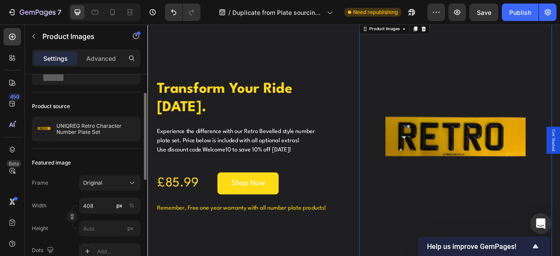
scroll to position [88, 0]
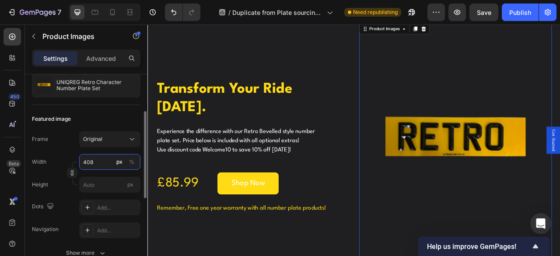
click at [110, 159] on input "408" at bounding box center [109, 162] width 61 height 16
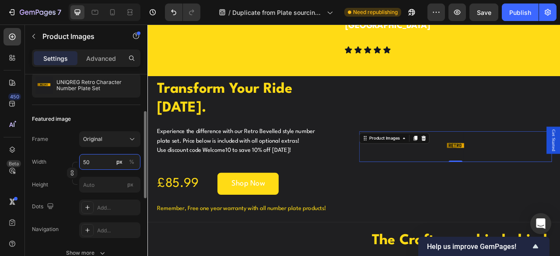
type input "5"
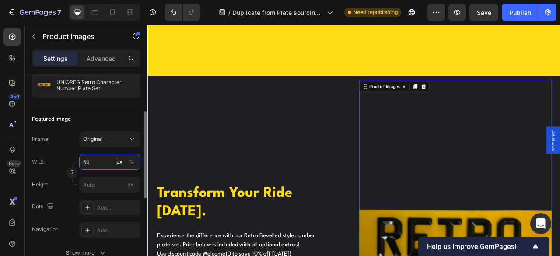
type input "6"
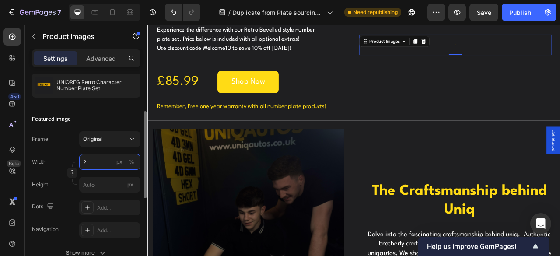
scroll to position [1546, 0]
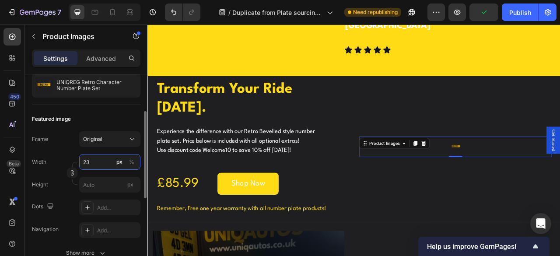
type input "2"
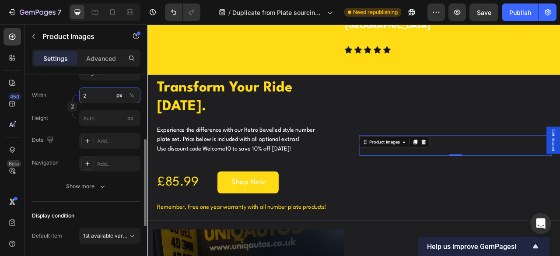
scroll to position [110, 0]
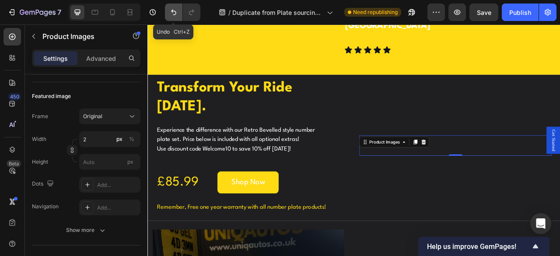
click at [171, 14] on icon "Undo/Redo" at bounding box center [173, 12] width 9 height 9
type input "408"
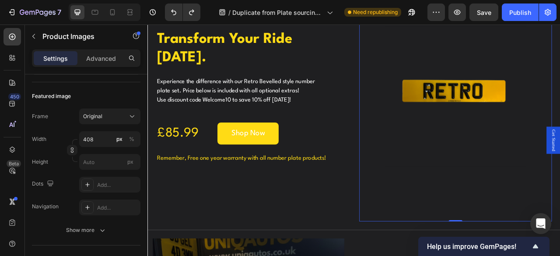
scroll to position [1663, 0]
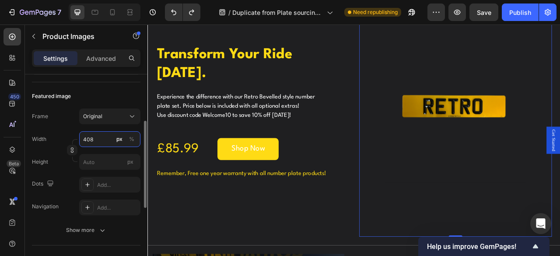
click at [104, 140] on input "408" at bounding box center [109, 139] width 61 height 16
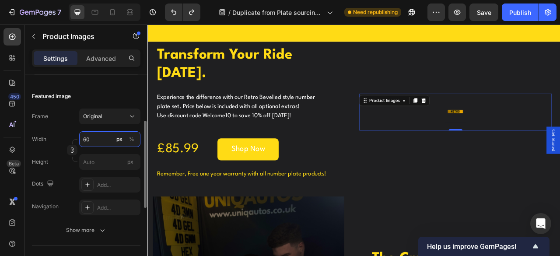
type input "600"
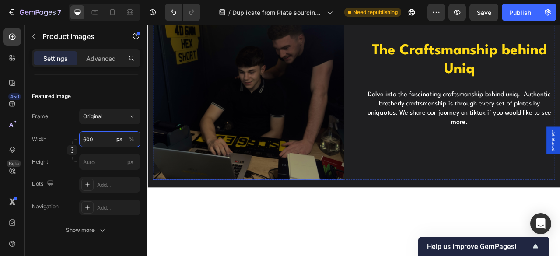
scroll to position [1982, 0]
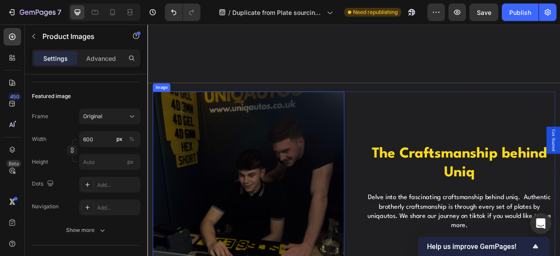
click at [325, 176] on img at bounding box center [276, 232] width 244 height 244
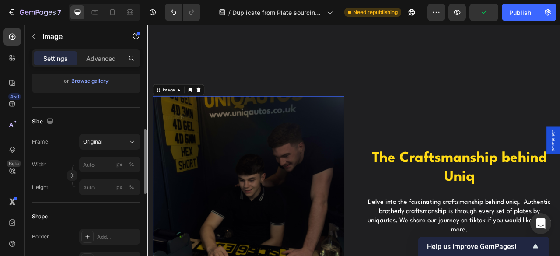
scroll to position [263, 0]
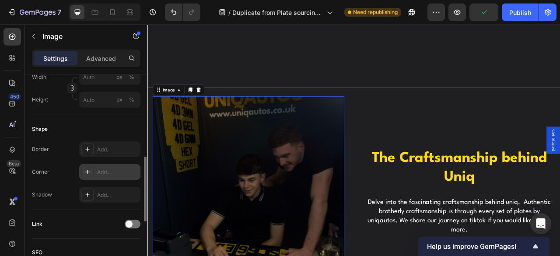
click at [114, 171] on div "Add..." at bounding box center [117, 173] width 41 height 8
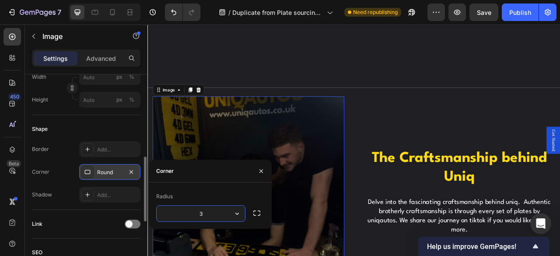
type input "30"
click at [507, 14] on button "Publish" at bounding box center [520, 13] width 37 height 18
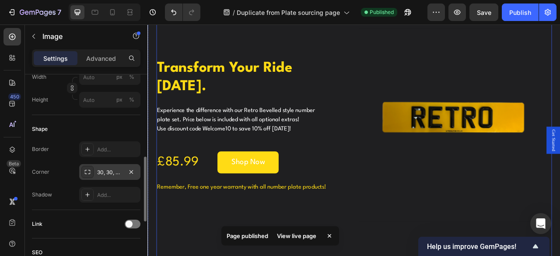
scroll to position [1720, 0]
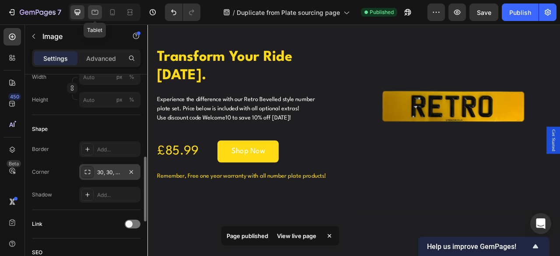
click at [91, 12] on icon at bounding box center [95, 12] width 9 height 9
type input "100"
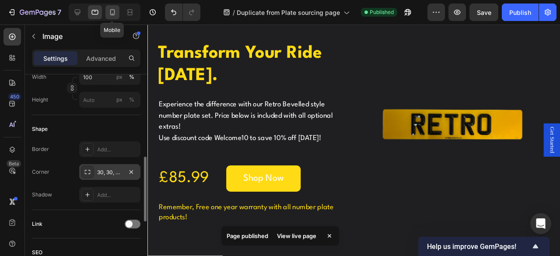
click at [111, 13] on icon at bounding box center [112, 12] width 9 height 9
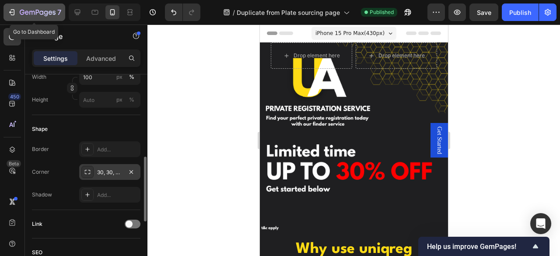
click at [9, 13] on icon "button" at bounding box center [11, 12] width 9 height 9
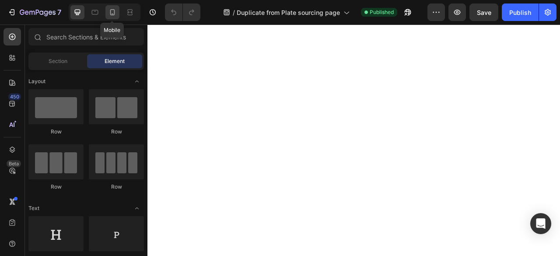
click at [109, 14] on icon at bounding box center [112, 12] width 9 height 9
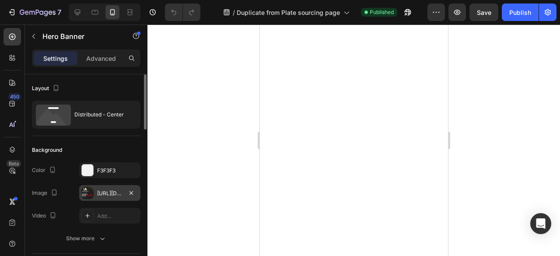
click at [102, 197] on div "[URL][DOMAIN_NAME]" at bounding box center [109, 194] width 25 height 8
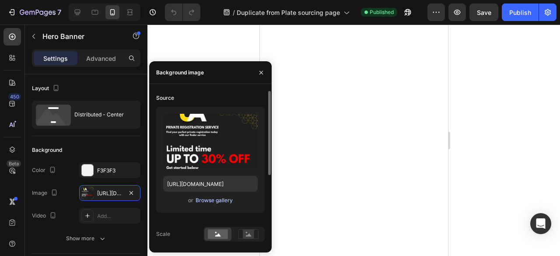
click at [227, 201] on div "Browse gallery" at bounding box center [214, 201] width 37 height 8
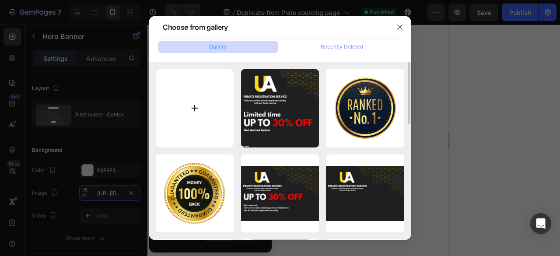
click at [211, 107] on input "file" at bounding box center [195, 108] width 78 height 78
type input "C:\fakepath\PRIVATE REGISTRATION SERVICE (500 x 500 px) (1).png"
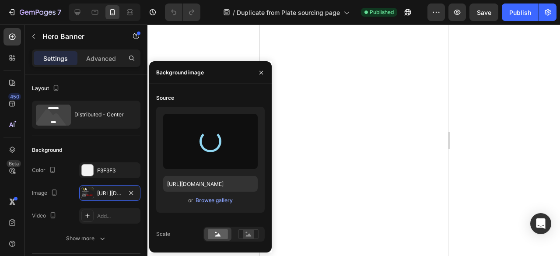
type input "[URL][DOMAIN_NAME]"
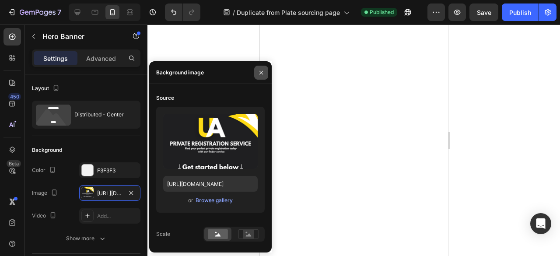
click at [261, 72] on icon "button" at bounding box center [262, 72] width 4 height 4
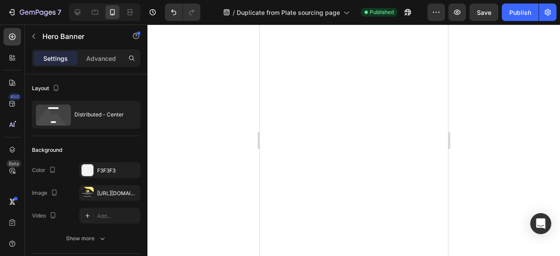
click at [475, 93] on div at bounding box center [354, 141] width 413 height 232
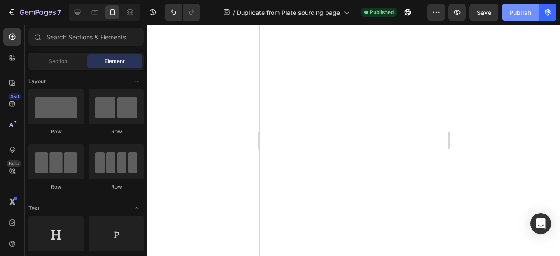
click at [510, 6] on button "Publish" at bounding box center [520, 13] width 37 height 18
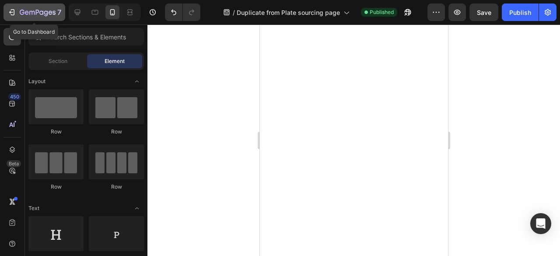
click at [15, 15] on icon "button" at bounding box center [11, 12] width 9 height 9
